Goal: Check status

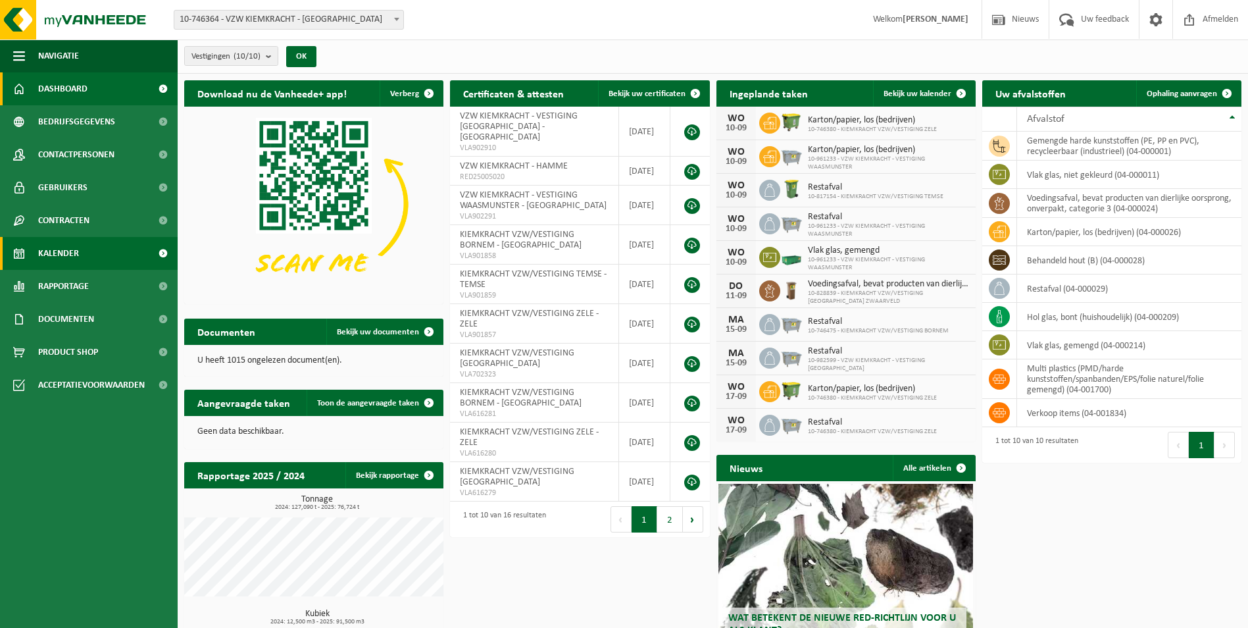
click at [55, 253] on span "Kalender" at bounding box center [58, 253] width 41 height 33
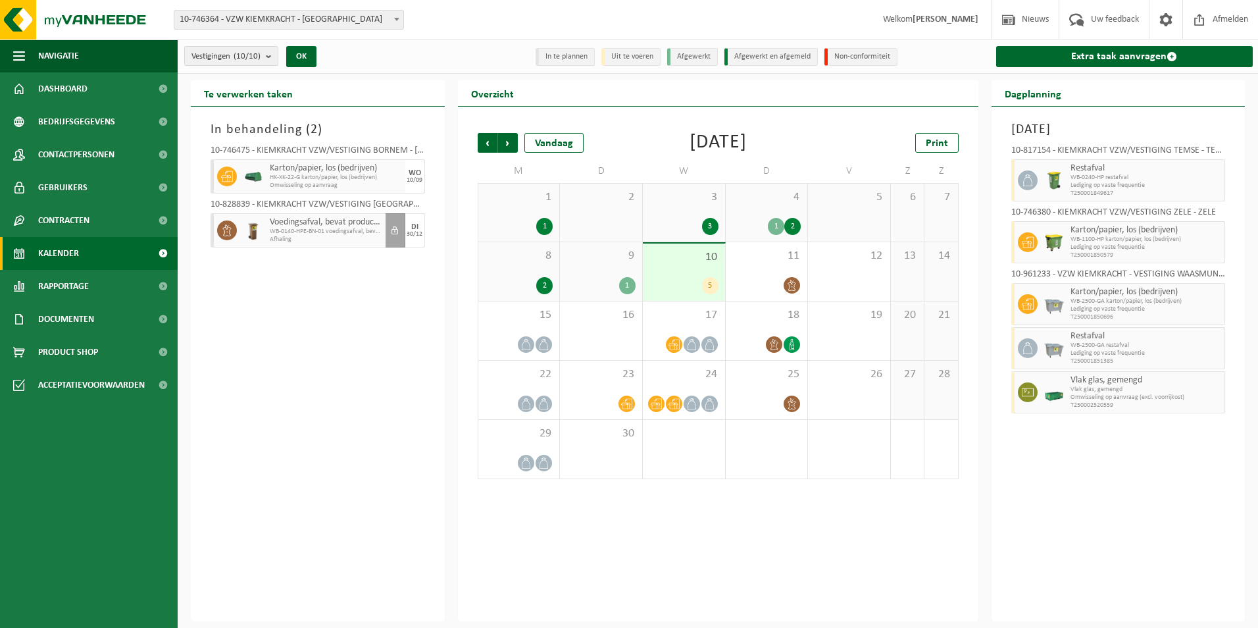
click at [390, 17] on span at bounding box center [396, 19] width 13 height 17
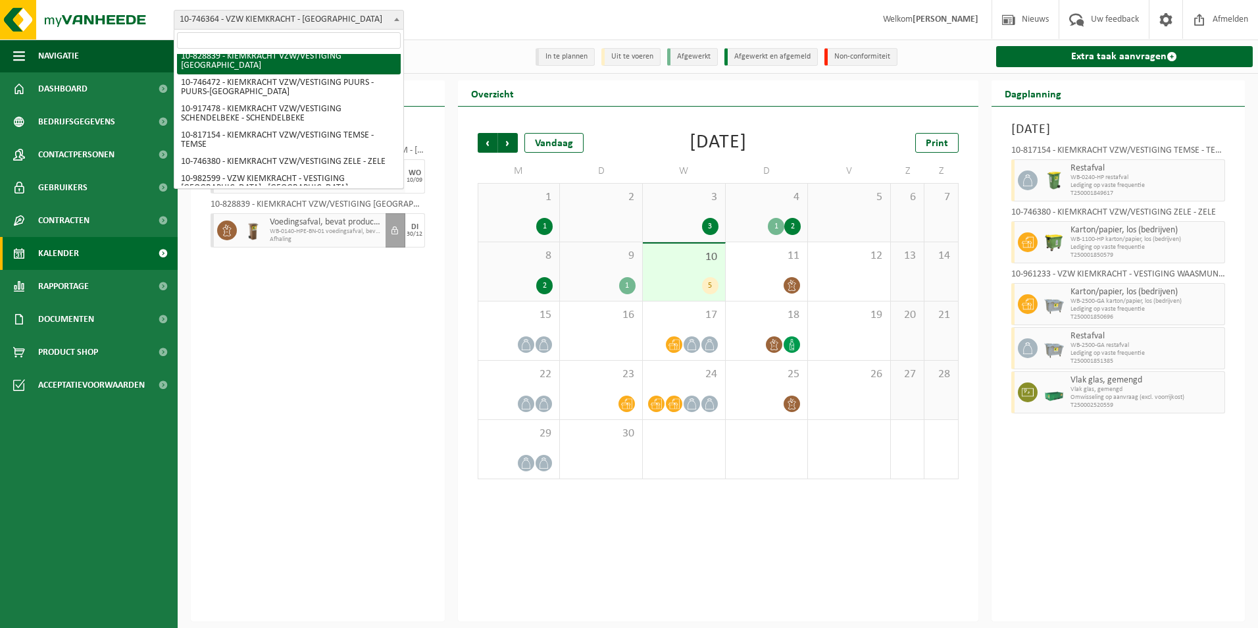
scroll to position [113, 0]
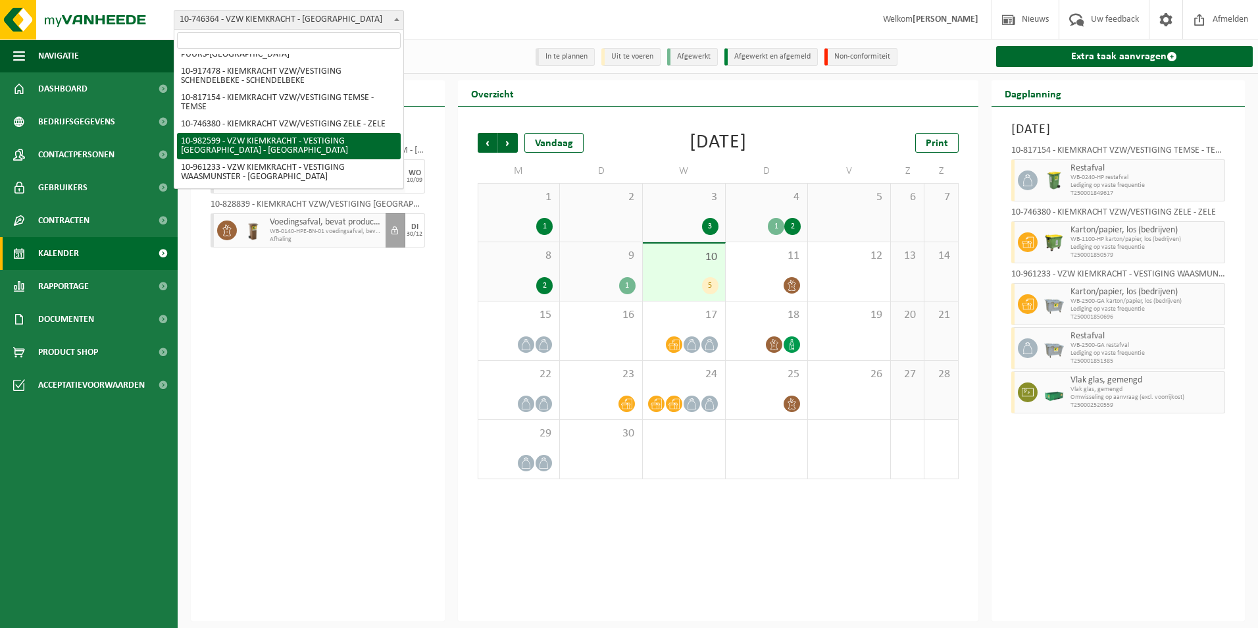
select select "162693"
